Goal: Task Accomplishment & Management: Complete application form

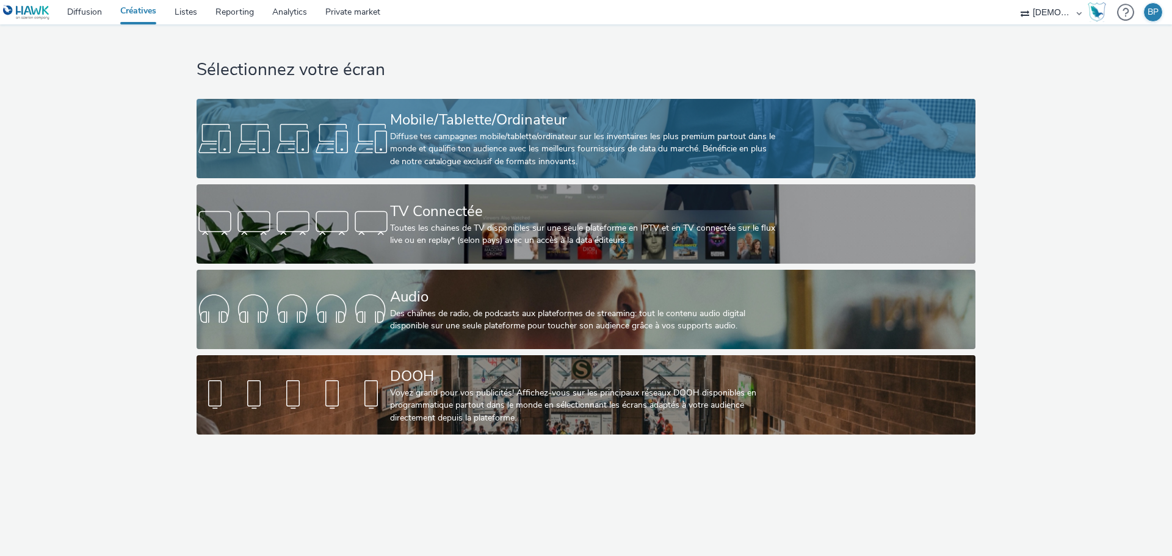
click at [577, 126] on div "Mobile/Tablette/Ordinateur" at bounding box center [583, 119] width 387 height 21
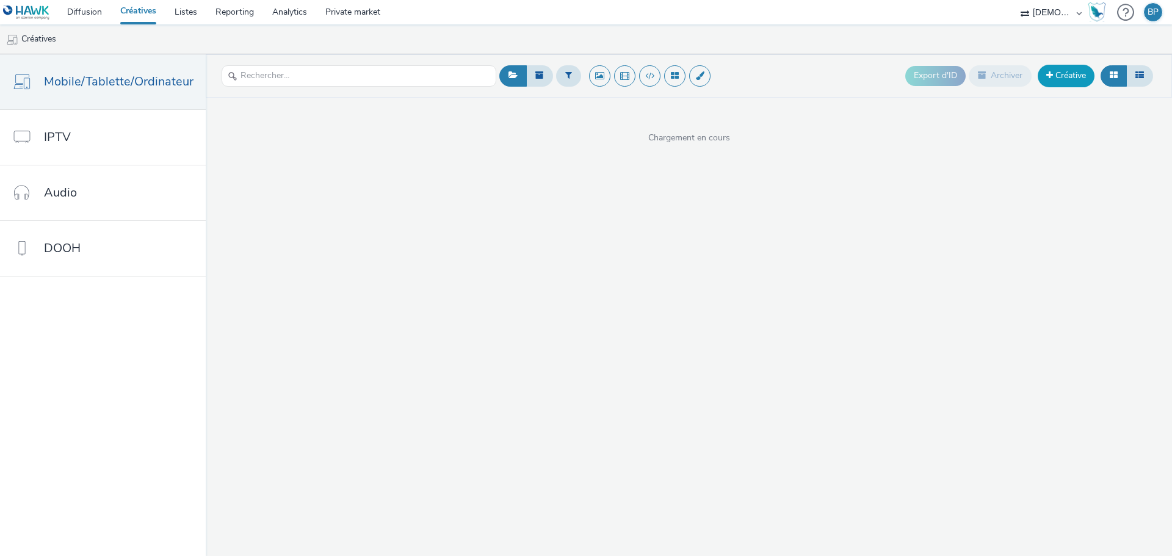
click at [1075, 83] on link "Créative" at bounding box center [1066, 76] width 57 height 22
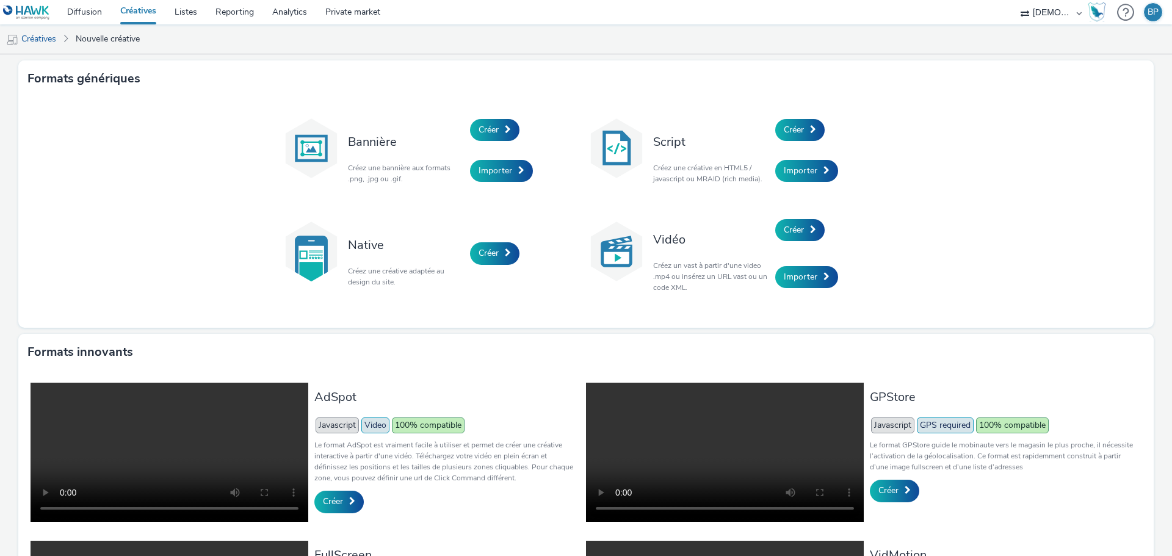
click at [819, 121] on div "Créer" at bounding box center [833, 130] width 116 height 42
click at [811, 135] on link "Créer" at bounding box center [799, 130] width 49 height 22
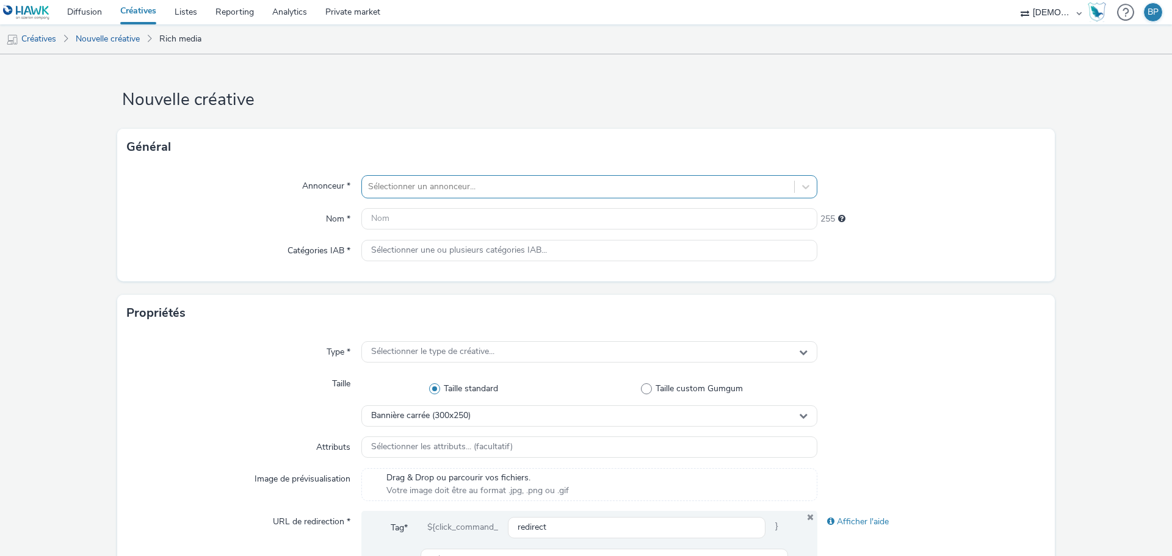
click at [572, 181] on div at bounding box center [578, 186] width 420 height 15
type input "CONNAIS"
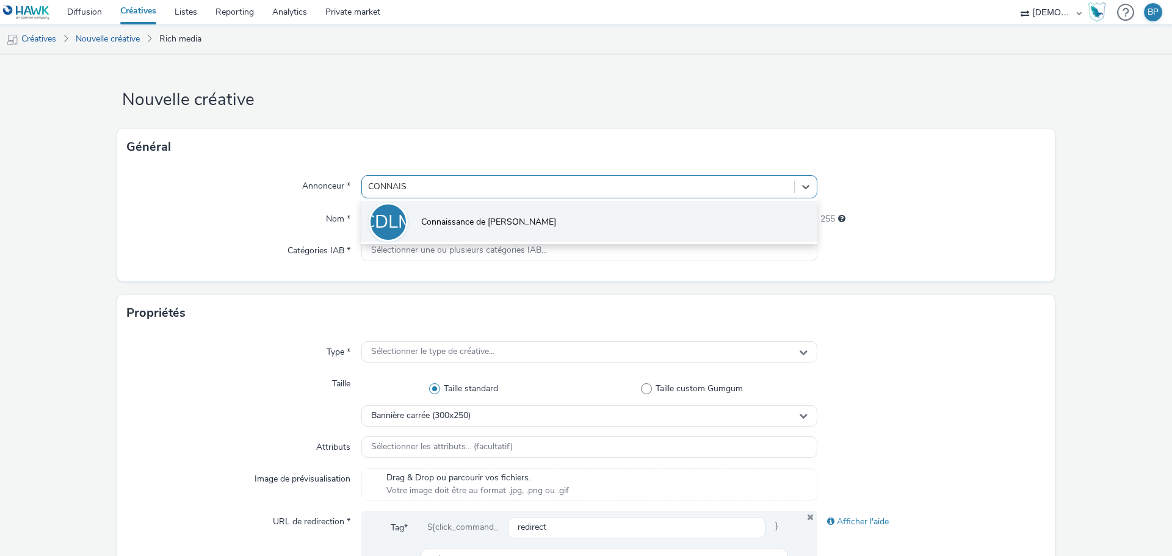
click at [535, 211] on li "CDLM Connaissance de [PERSON_NAME]" at bounding box center [589, 221] width 456 height 41
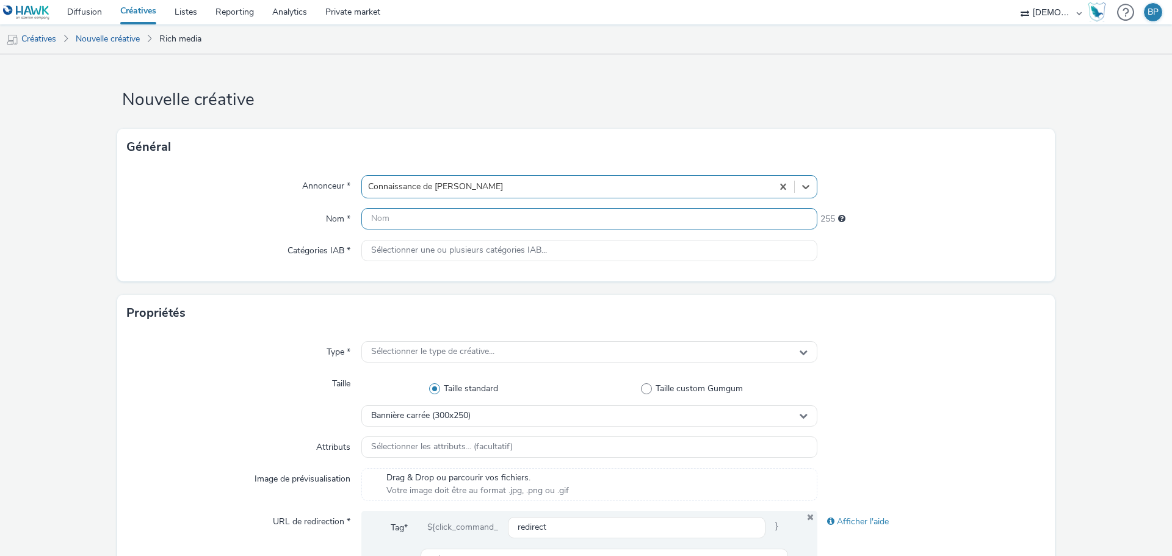
click at [533, 212] on input "text" at bounding box center [589, 218] width 456 height 21
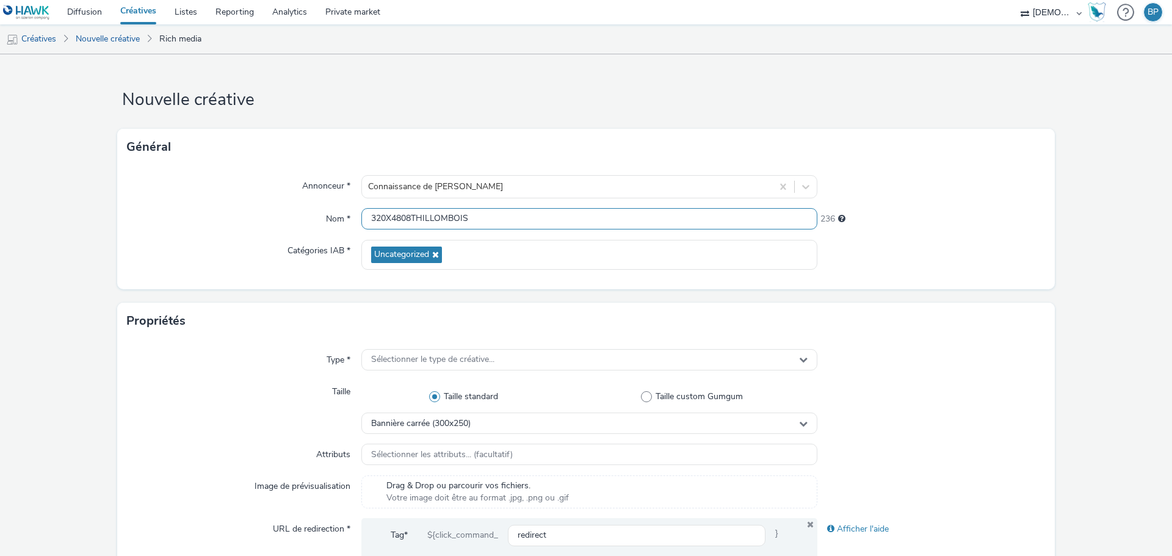
click at [477, 213] on input "320X4808THILLOMBOIS" at bounding box center [589, 218] width 456 height 21
paste input "x480_thillombois"
type input "320x480_thillombois"
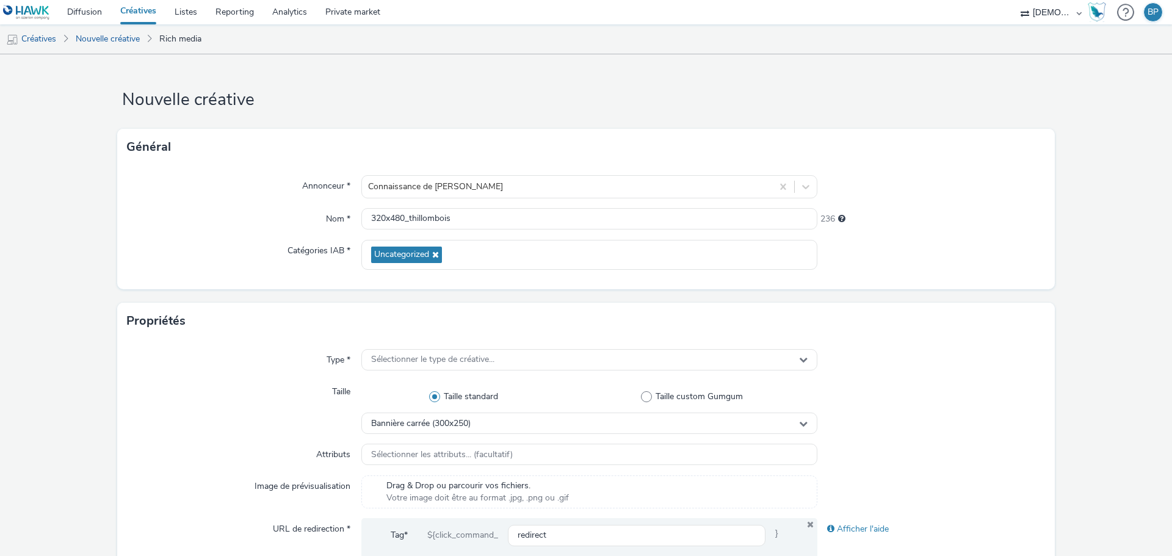
click at [948, 271] on div "Annonceur * Connaissance de [PERSON_NAME] Nom * 320x480_thillombois 236 Catégor…" at bounding box center [585, 227] width 937 height 124
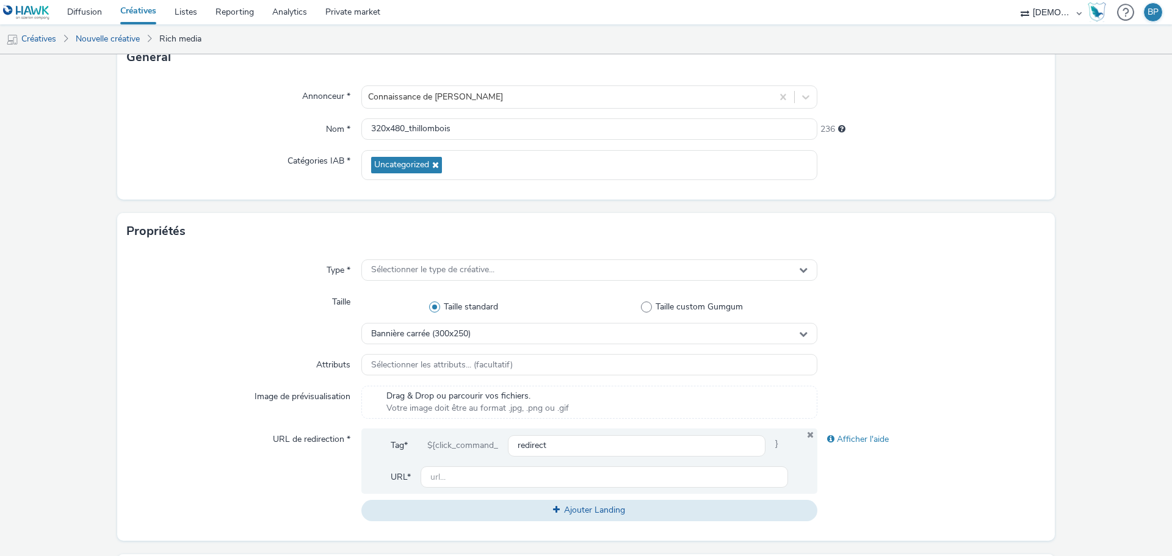
scroll to position [183, 0]
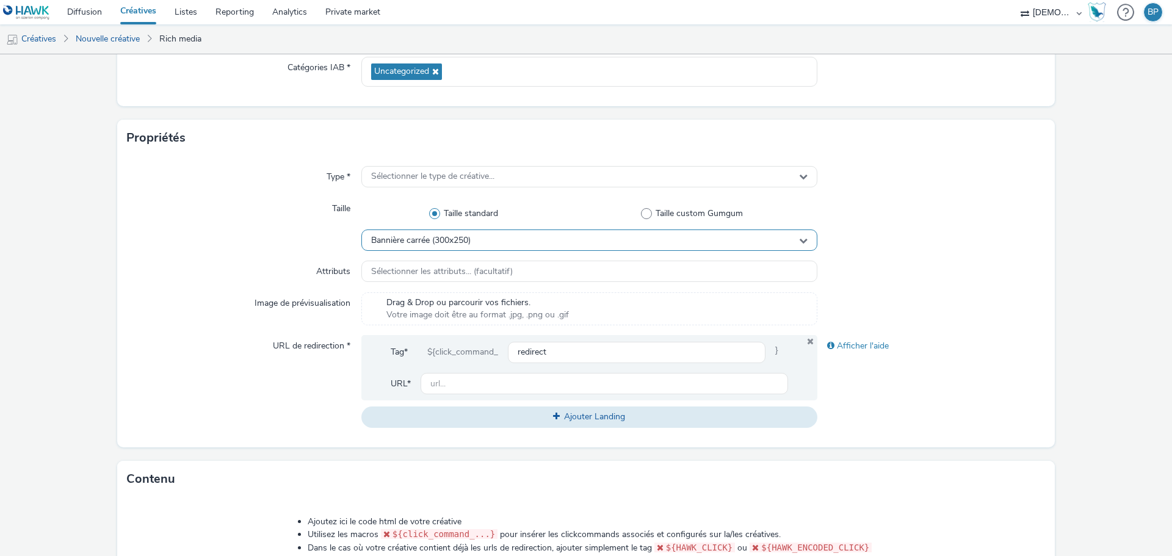
click at [458, 239] on span "Bannière carrée (300x250)" at bounding box center [420, 241] width 99 height 10
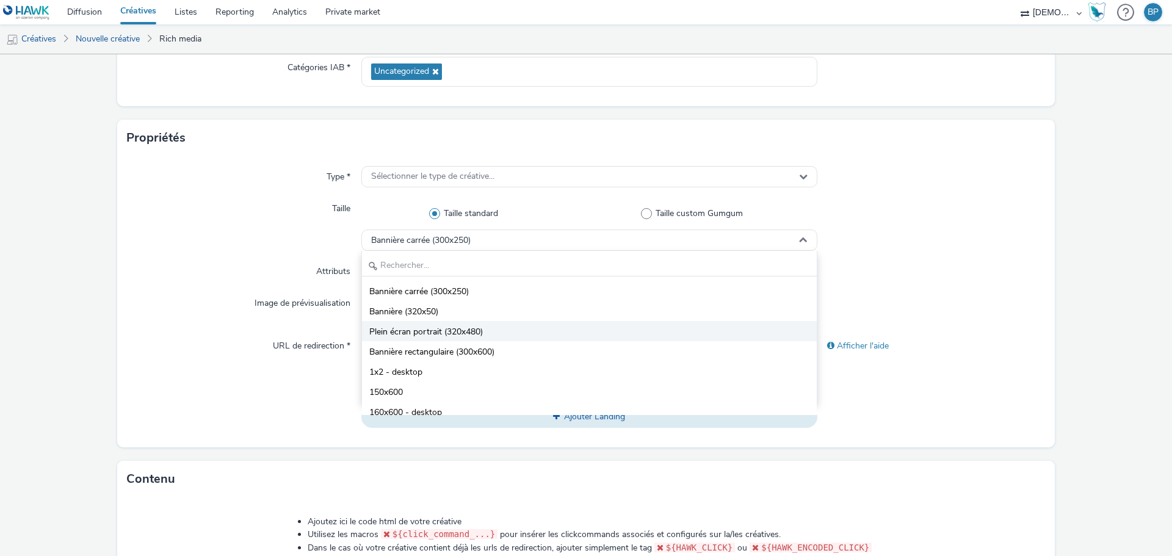
click at [476, 329] on span "Plein écran portrait (320x480)" at bounding box center [426, 332] width 114 height 12
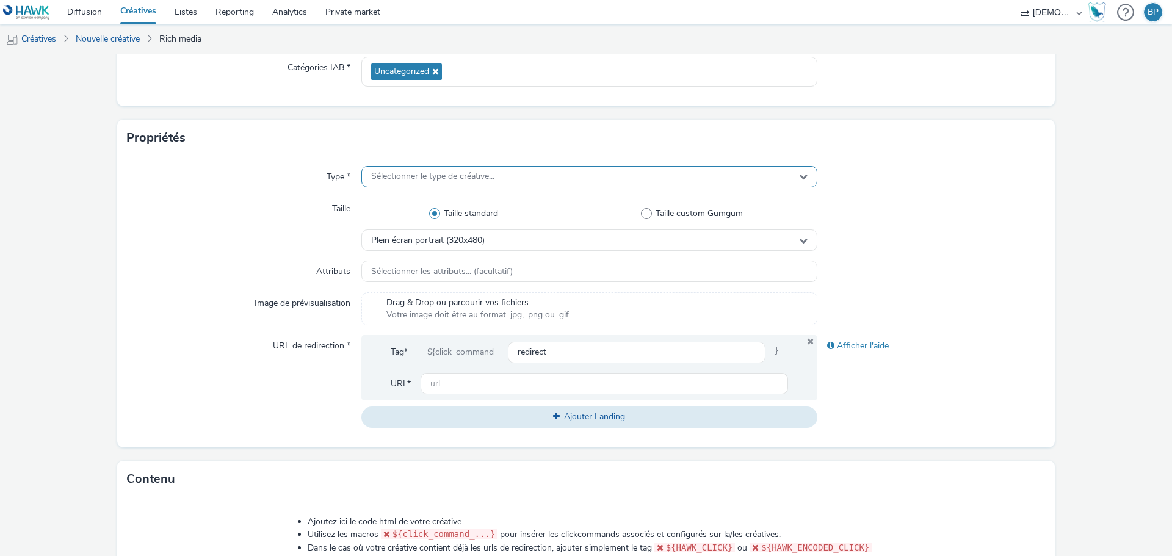
click at [429, 175] on span "Sélectionner le type de créative..." at bounding box center [432, 177] width 123 height 10
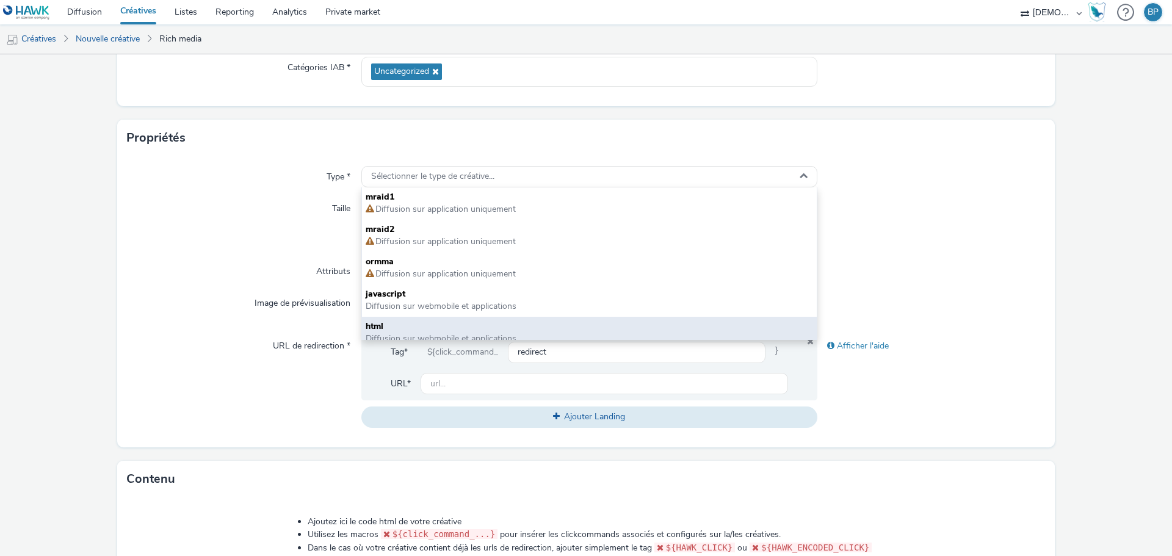
click at [413, 323] on span "html" at bounding box center [589, 326] width 447 height 12
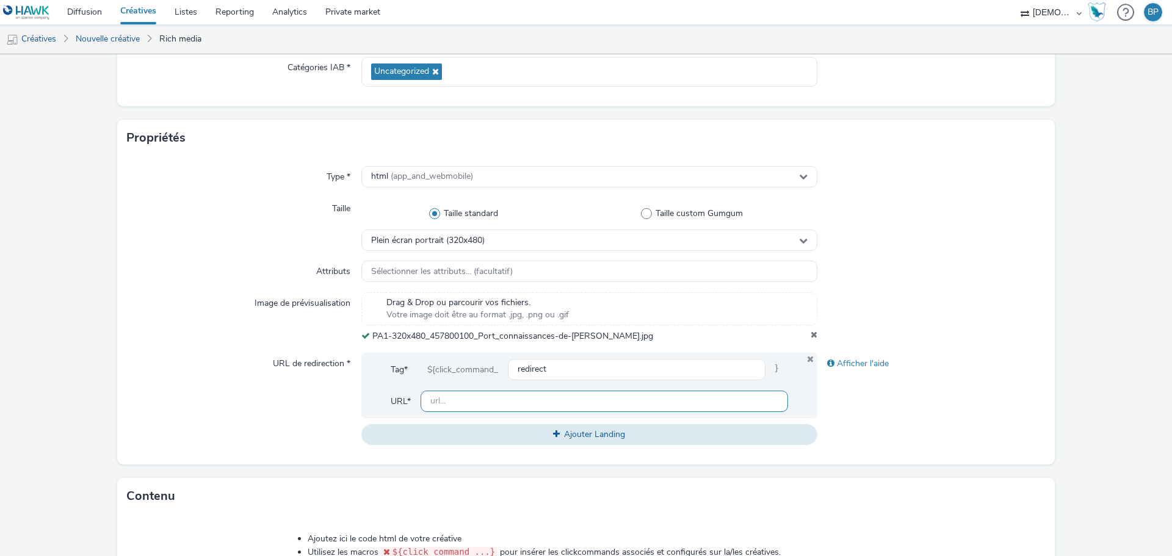
click at [461, 402] on input "text" at bounding box center [604, 401] width 367 height 21
paste input "[URL][DOMAIN_NAME]"
type input "[URL][DOMAIN_NAME]"
click at [958, 441] on div "Afficher l'aide" at bounding box center [931, 399] width 228 height 92
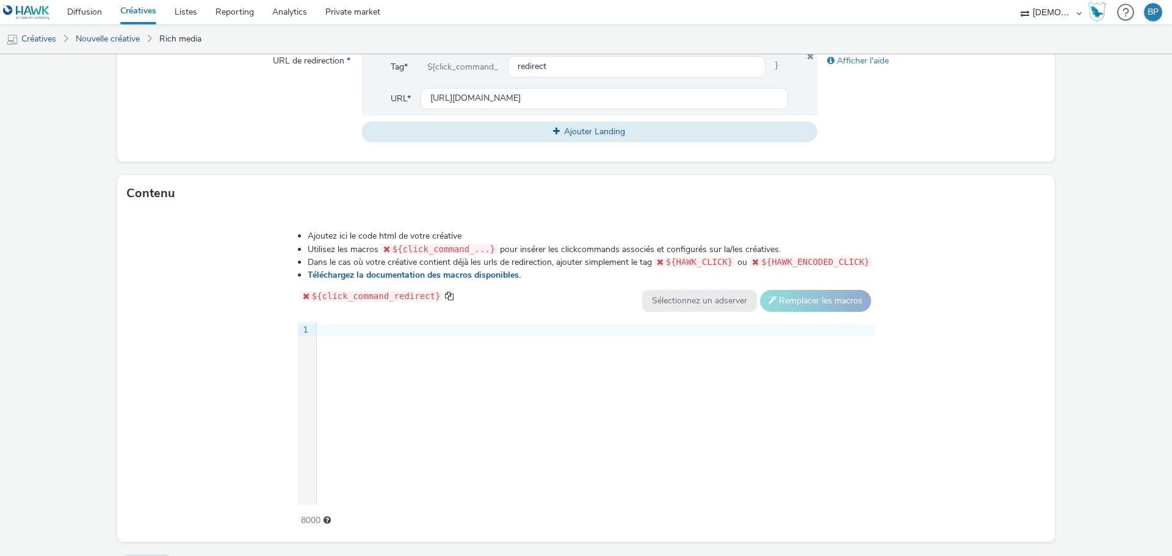
scroll to position [488, 0]
click at [1047, 402] on form "Nouvelle créative Général Annonceur * Connaissance de [PERSON_NAME] Nom * 320x4…" at bounding box center [586, 75] width 1172 height 1019
click at [497, 326] on div at bounding box center [595, 328] width 557 height 12
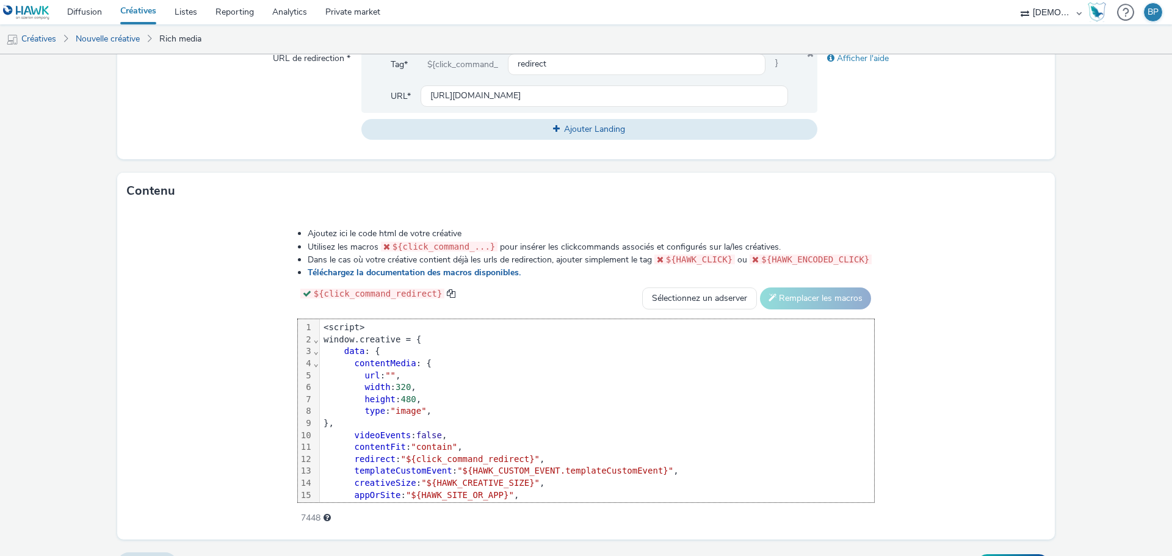
scroll to position [60, 0]
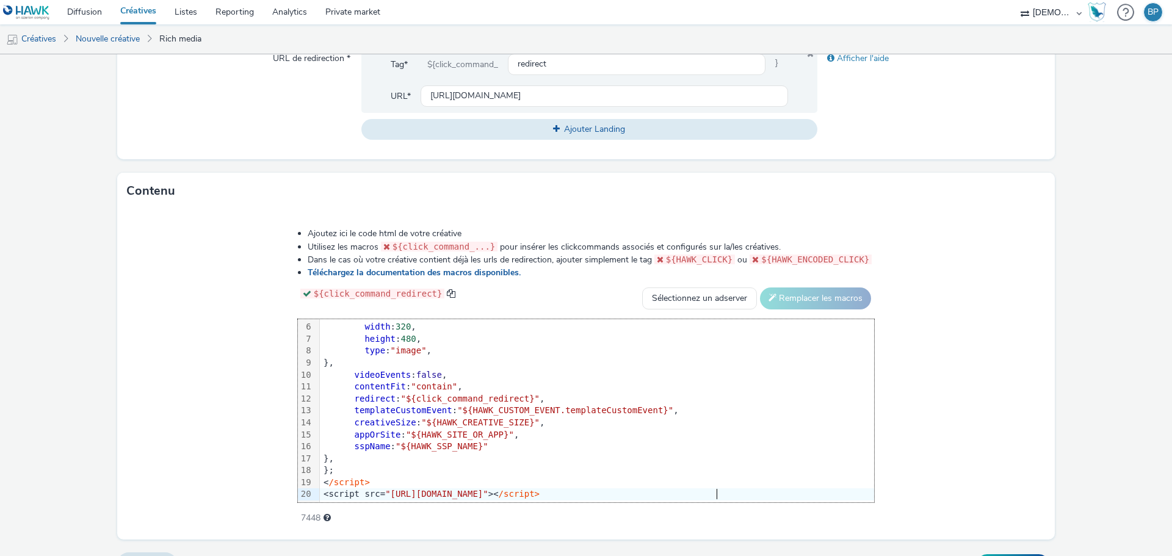
click at [966, 499] on div "Ajoutez ici le code html de votre créative Utilisez les macros ${click_command_…" at bounding box center [585, 374] width 937 height 330
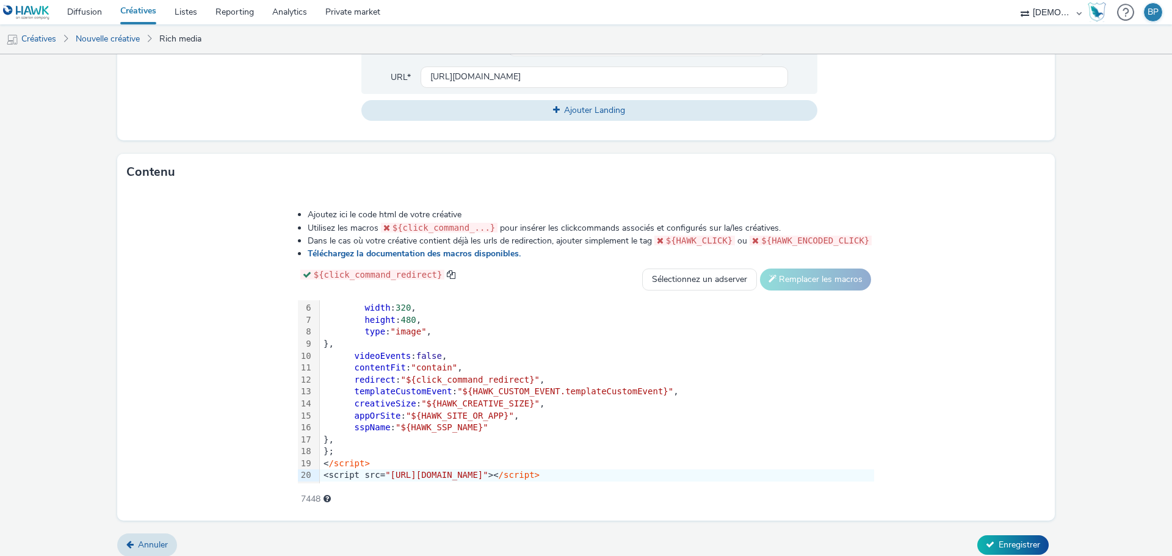
scroll to position [516, 0]
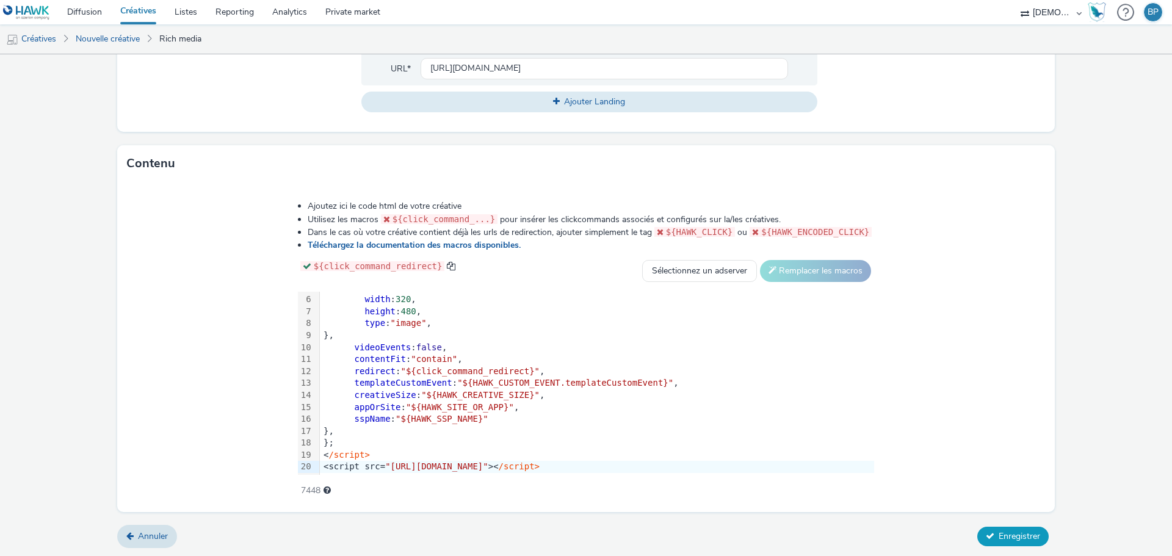
click at [1017, 539] on span "Enregistrer" at bounding box center [1020, 536] width 42 height 12
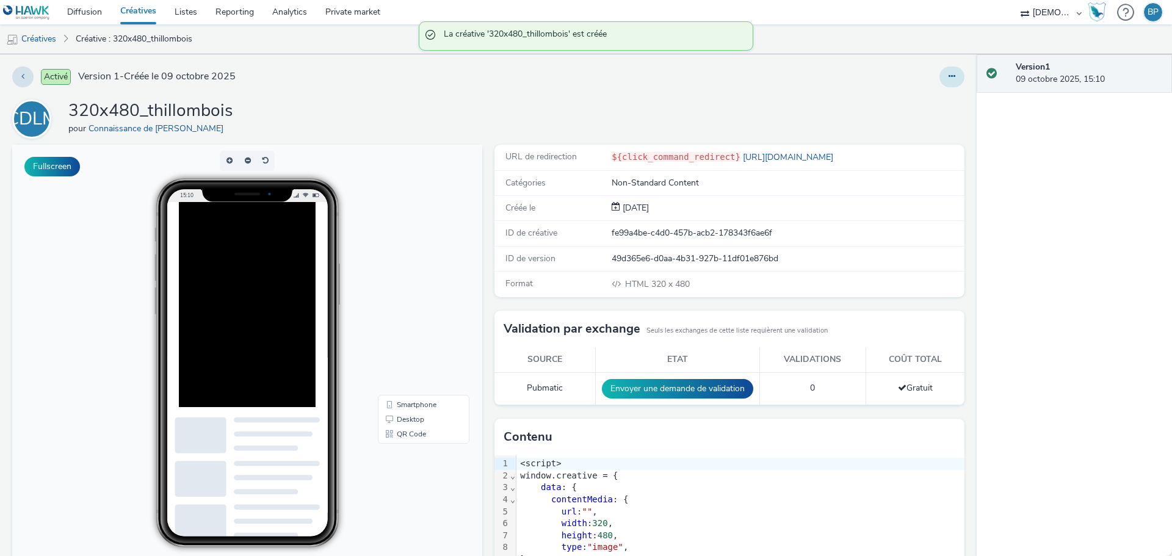
click at [946, 81] on button at bounding box center [951, 77] width 25 height 21
click at [919, 104] on link "Modifier" at bounding box center [919, 101] width 92 height 24
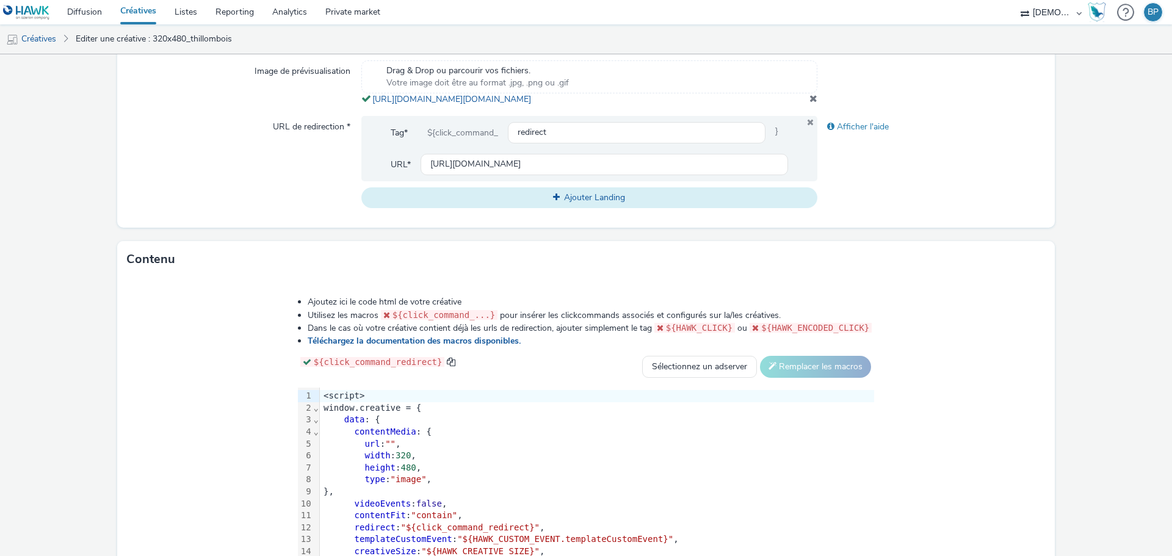
scroll to position [401, 0]
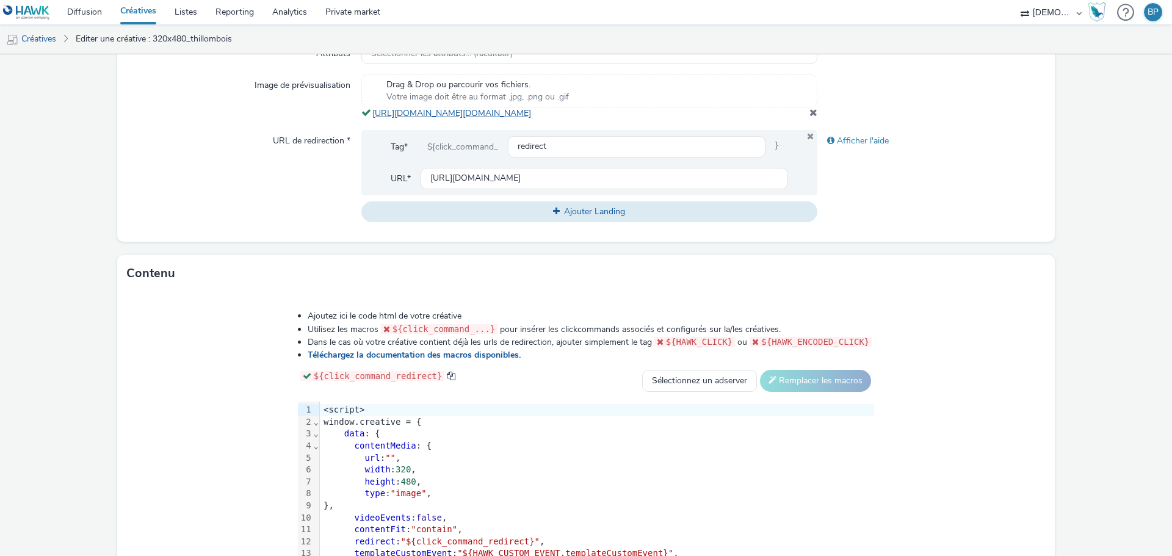
drag, startPoint x: 666, startPoint y: 133, endPoint x: 371, endPoint y: 115, distance: 295.9
click at [371, 115] on div "Type * html (app_and_webmobile) Taille Taille standard Taille custom Gumgum Ple…" at bounding box center [585, 89] width 937 height 303
copy link "[URL][DOMAIN_NAME][DOMAIN_NAME]"
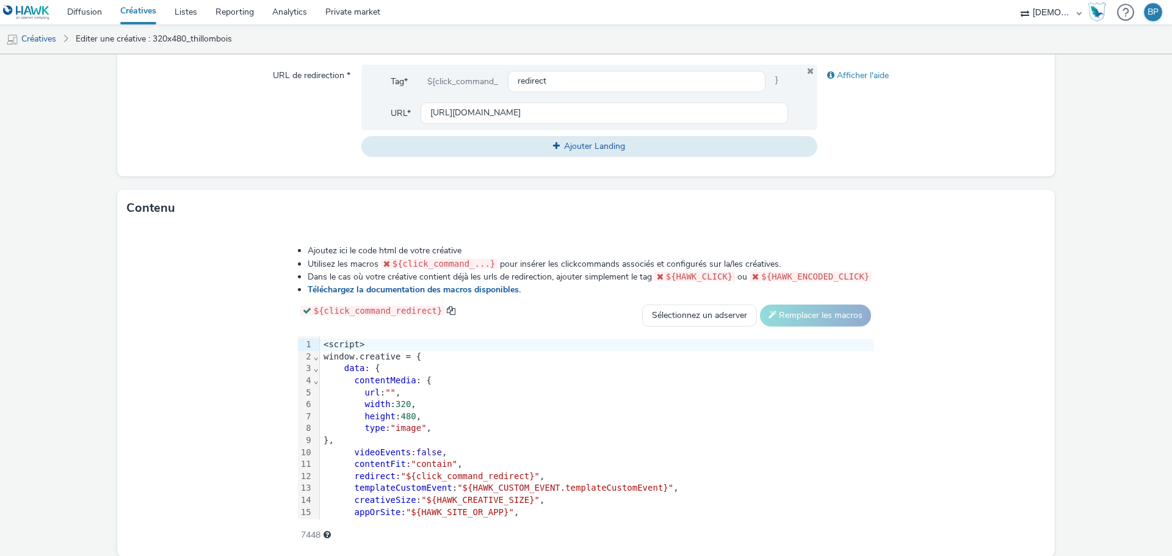
scroll to position [523, 0]
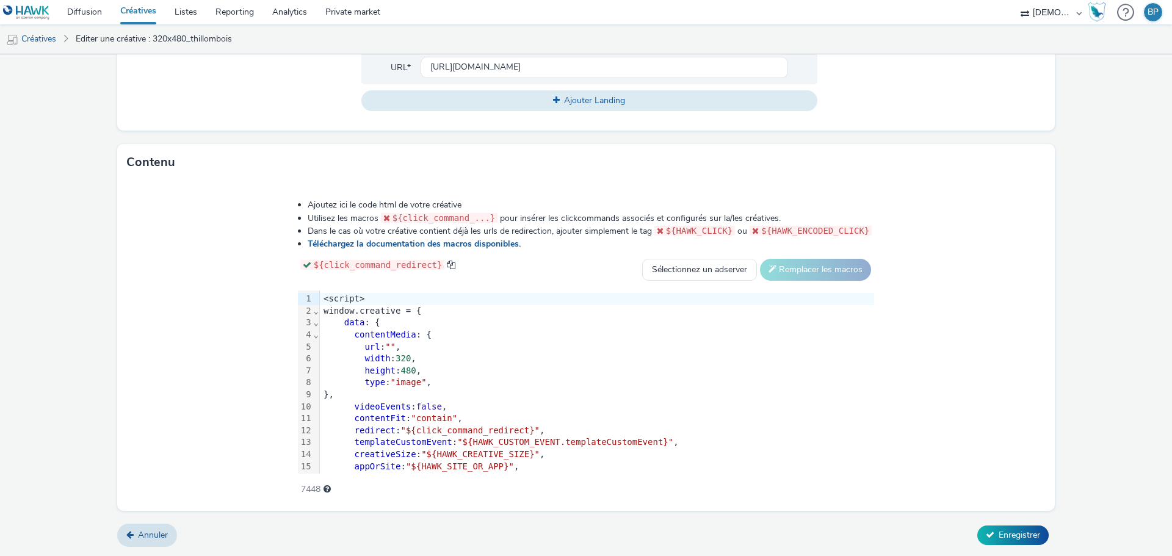
click at [390, 345] on span """" at bounding box center [390, 347] width 10 height 10
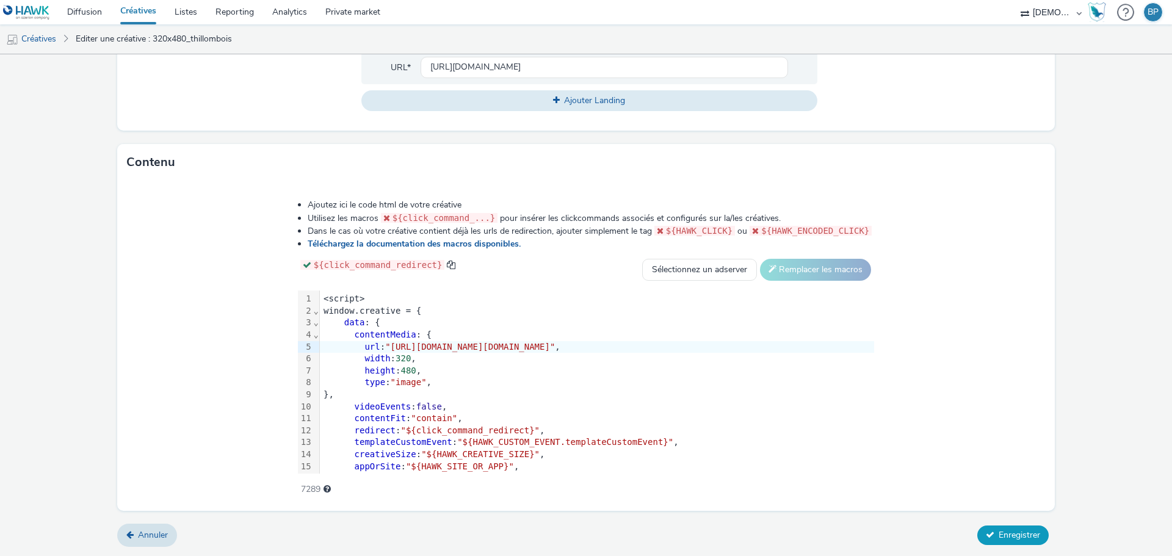
click at [1014, 530] on span "Enregistrer" at bounding box center [1020, 535] width 42 height 12
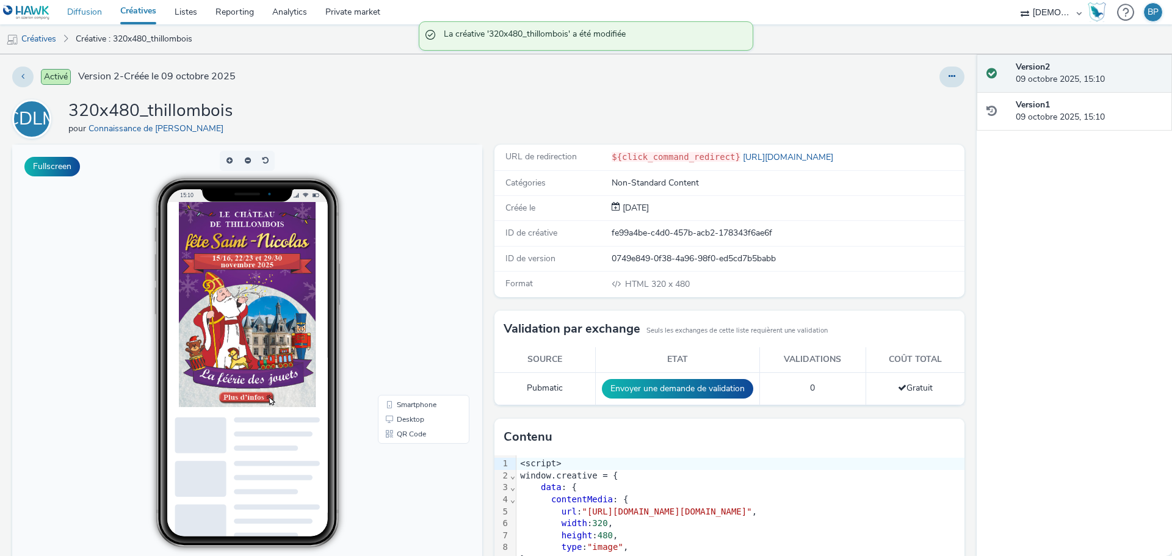
click at [99, 13] on link "Diffusion" at bounding box center [84, 12] width 53 height 24
